Goal: Obtain resource: Download file/media

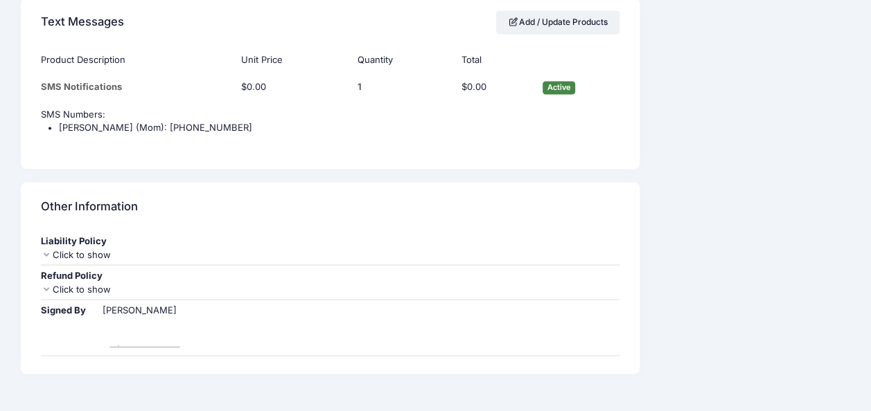
scroll to position [1169, 0]
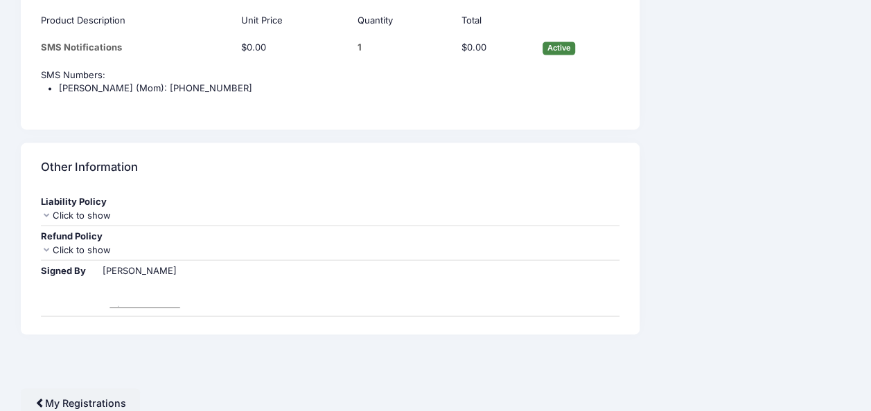
click at [66, 209] on div "Click to show" at bounding box center [330, 216] width 578 height 14
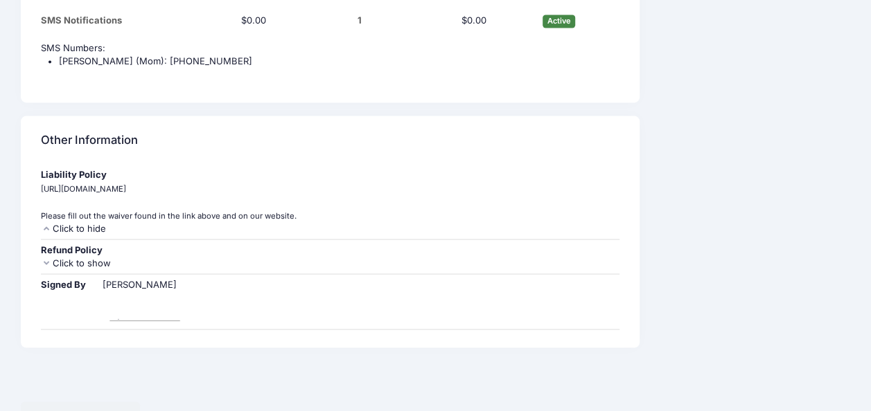
scroll to position [1210, 0]
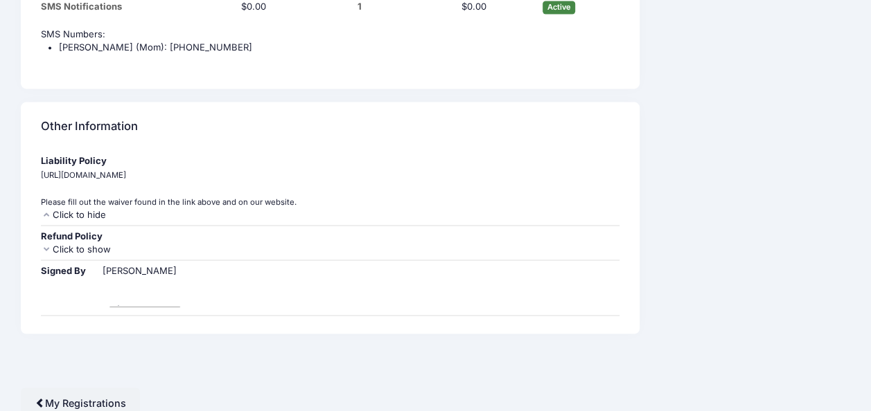
click at [123, 281] on img at bounding box center [145, 294] width 85 height 35
click at [78, 247] on div "Click to show" at bounding box center [330, 249] width 578 height 14
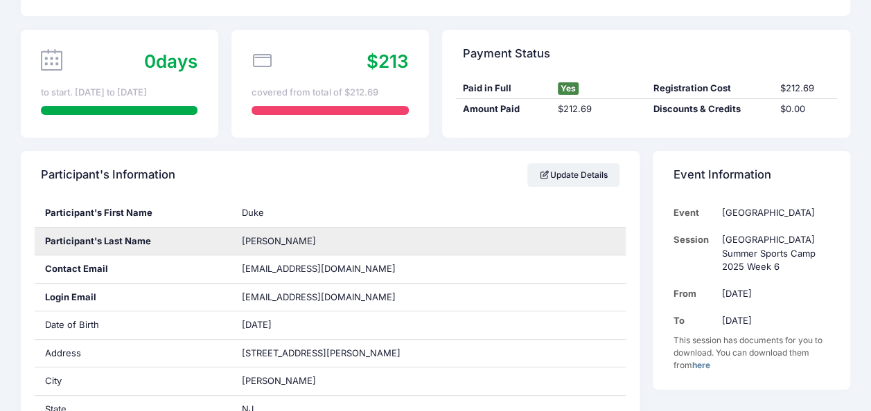
scroll to position [139, 0]
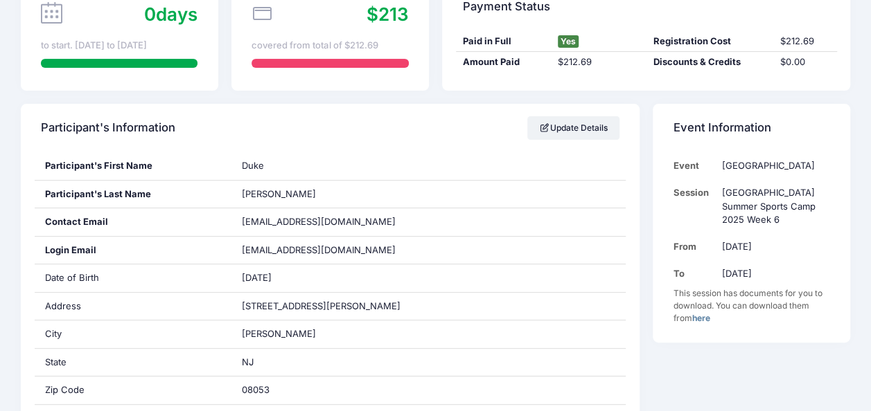
click at [709, 320] on link "here" at bounding box center [701, 318] width 18 height 10
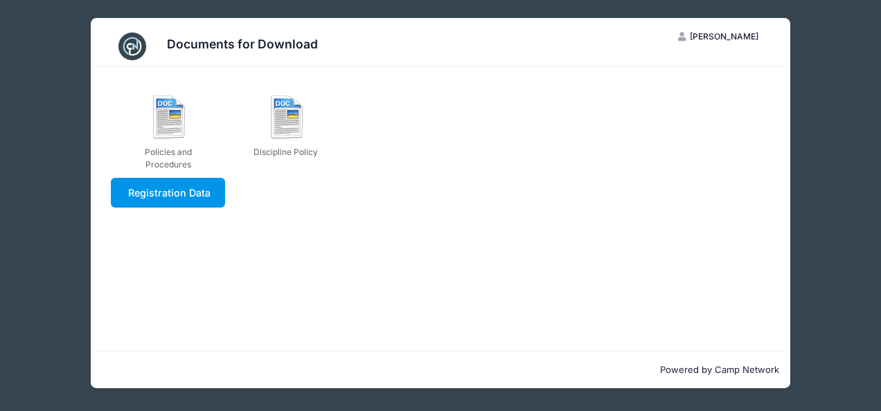
click at [157, 204] on link "Registration Data" at bounding box center [168, 193] width 114 height 30
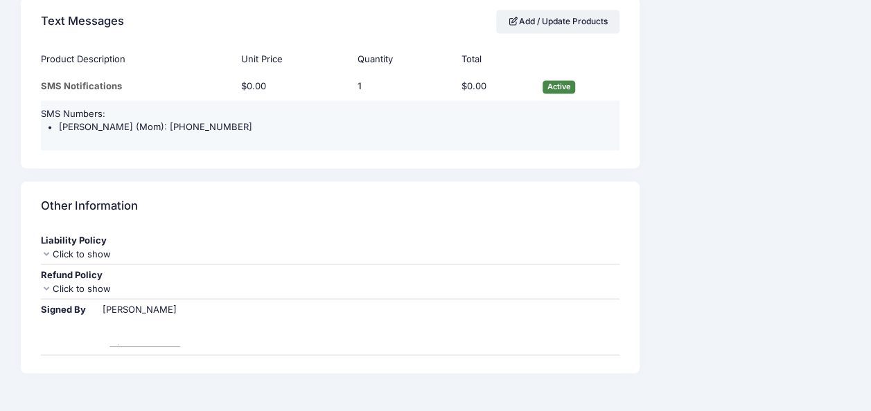
scroll to position [1169, 0]
